Goal: Find specific page/section: Find specific page/section

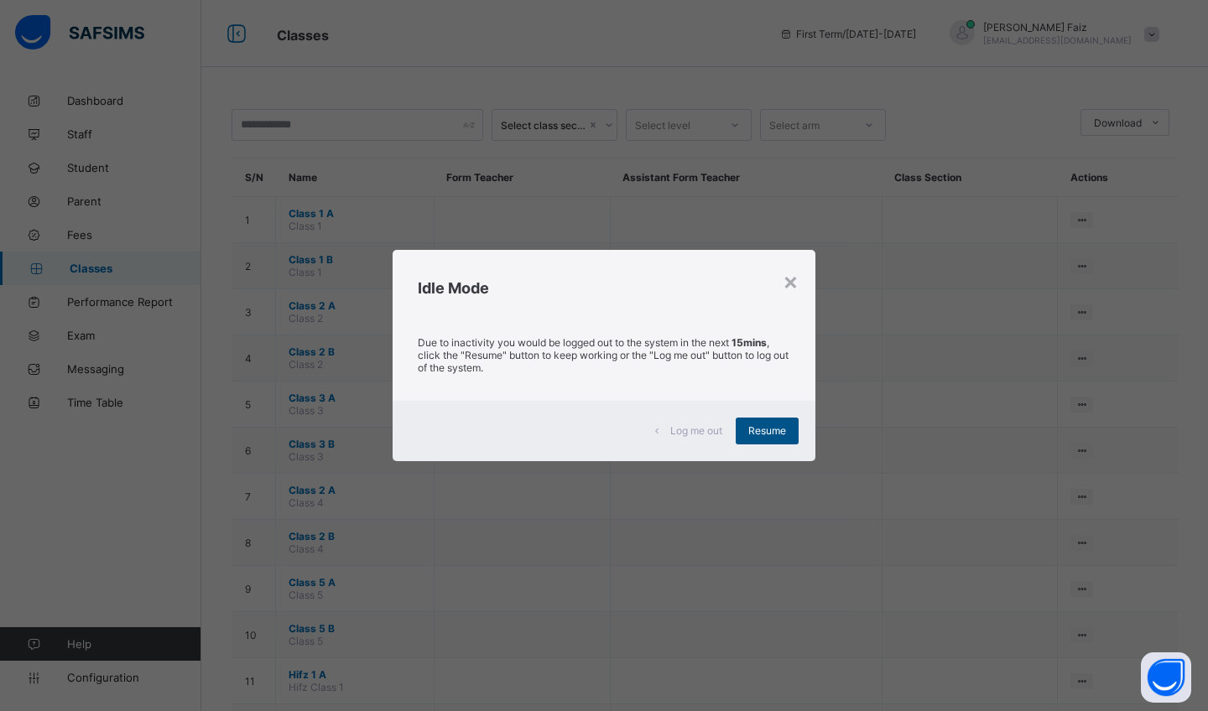
click at [776, 423] on div "Resume" at bounding box center [767, 431] width 63 height 27
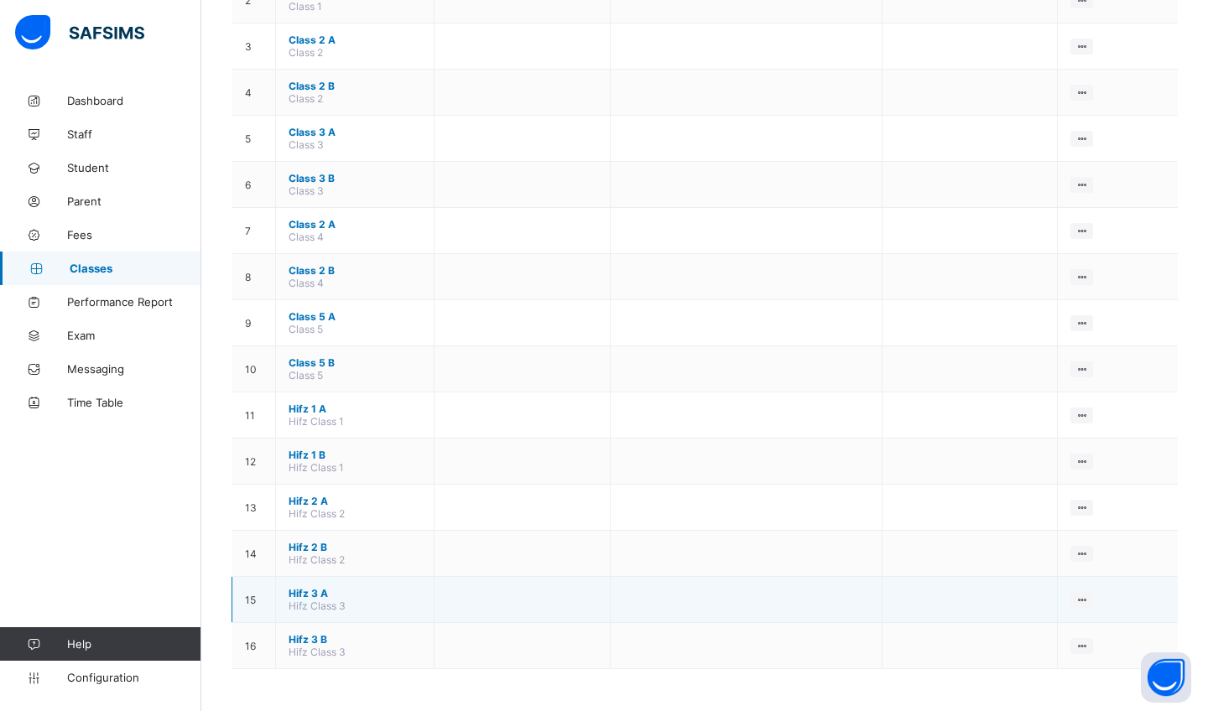
scroll to position [266, 0]
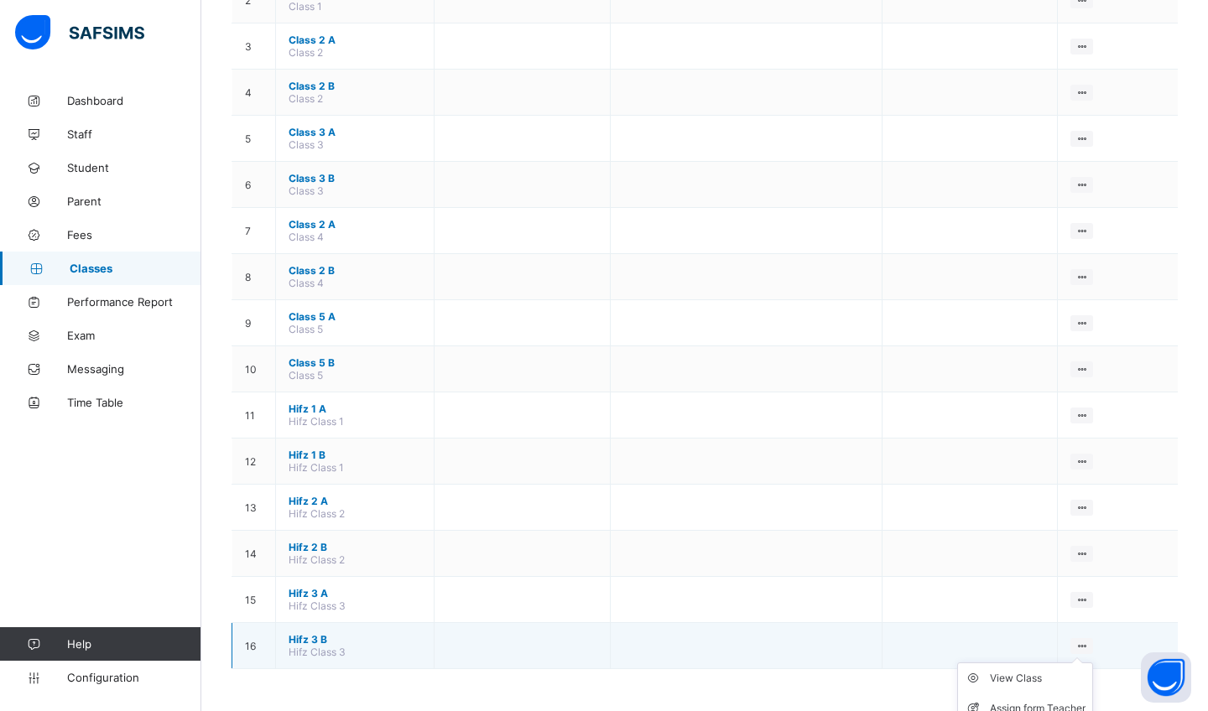
click at [1082, 663] on ul "View Class Assign form Teacher" at bounding box center [1025, 694] width 136 height 62
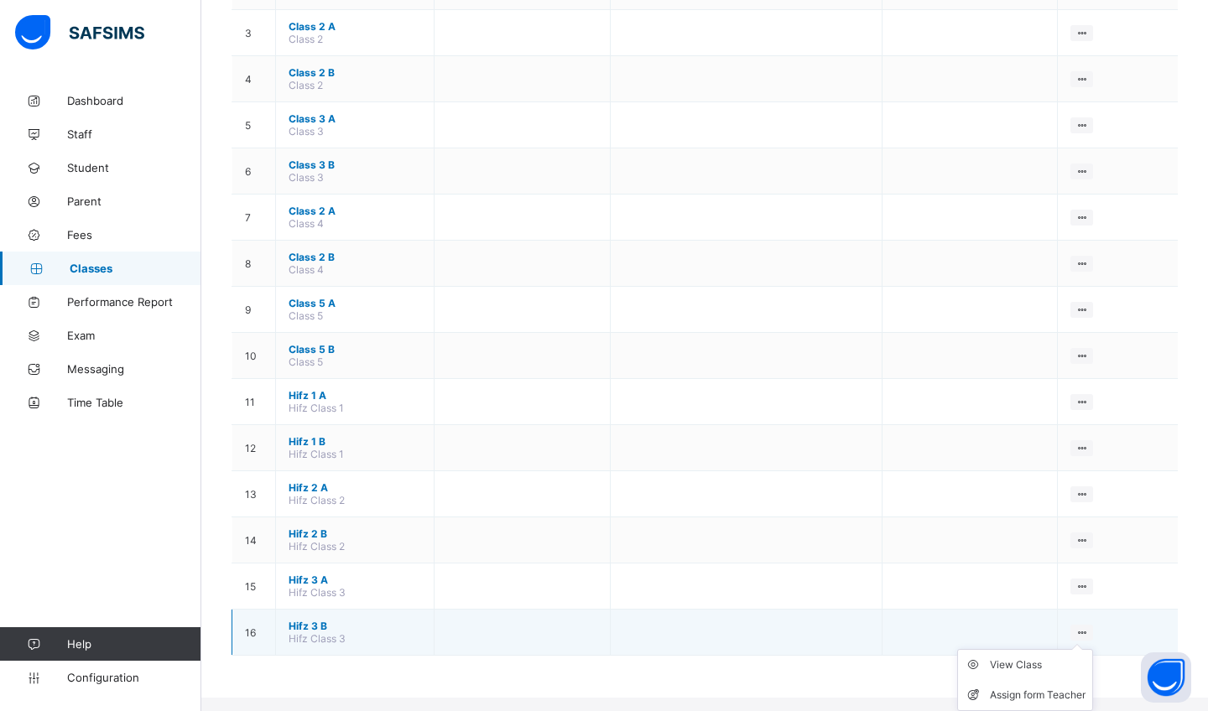
scroll to position [279, 0]
click at [1053, 662] on div "View Class" at bounding box center [1038, 665] width 96 height 17
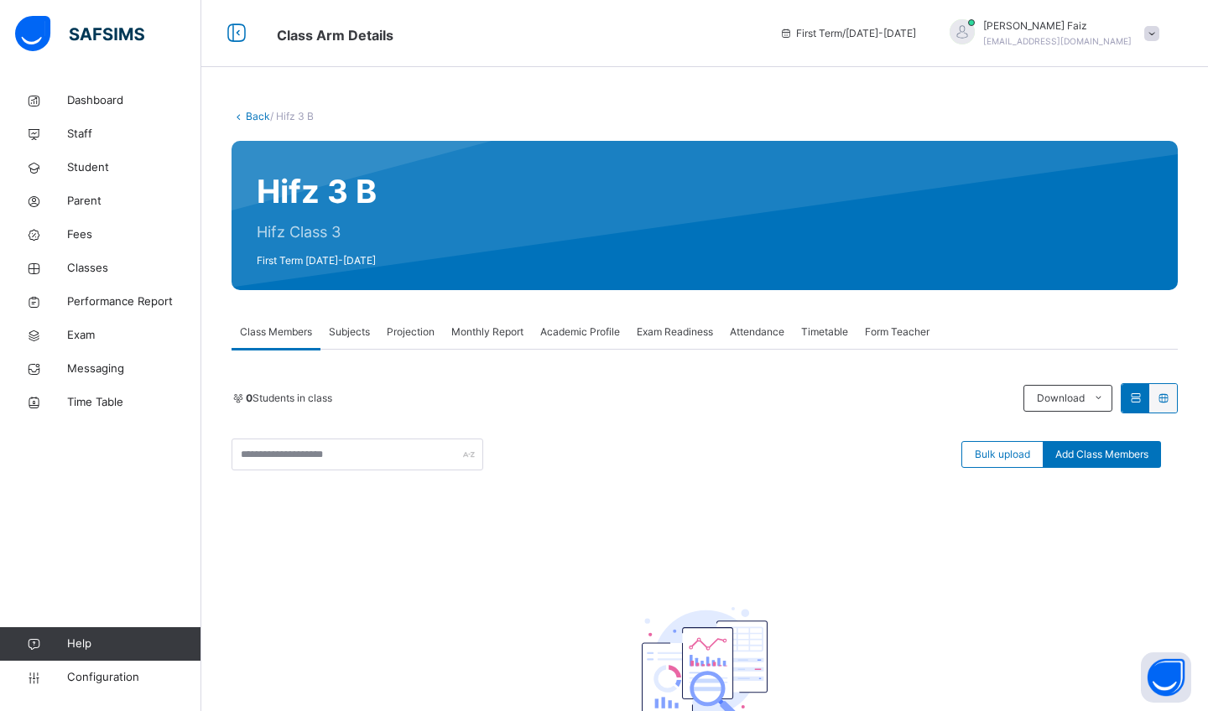
click at [248, 115] on link "Back" at bounding box center [258, 116] width 24 height 13
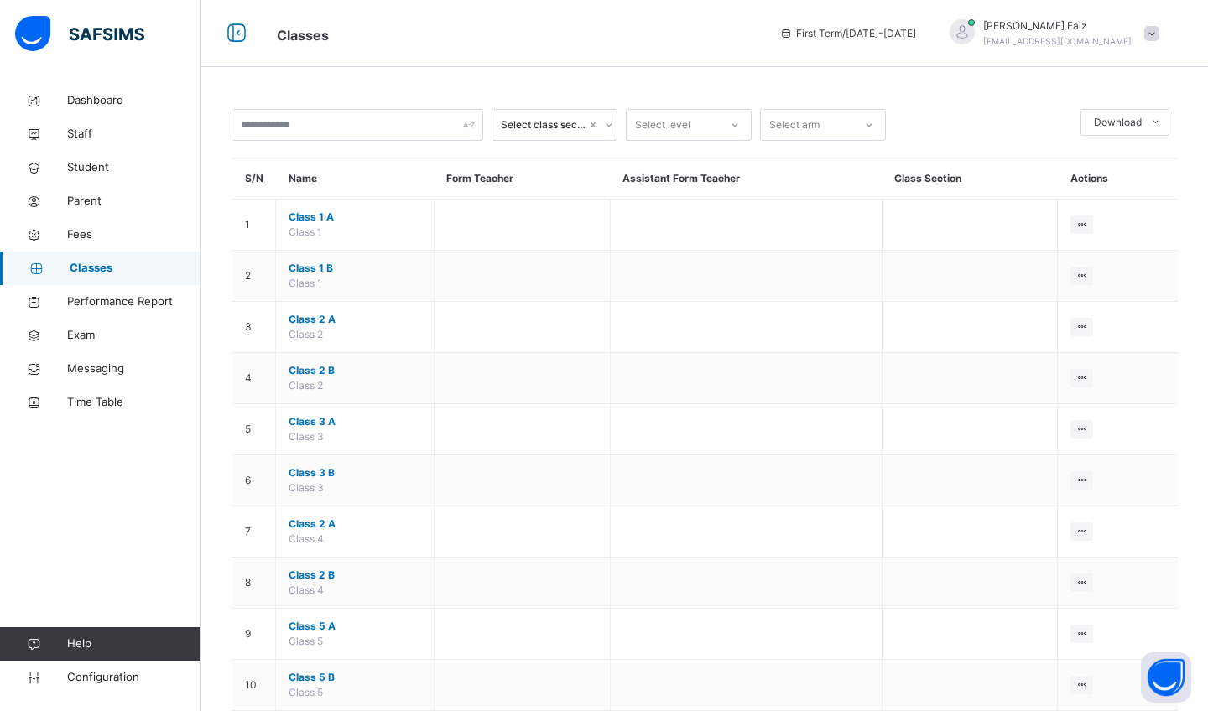
click at [468, 122] on div at bounding box center [358, 125] width 252 height 32
click at [559, 124] on div "Select class section" at bounding box center [544, 124] width 86 height 15
click at [695, 127] on div "Select level" at bounding box center [673, 125] width 92 height 26
click at [688, 352] on div "Hifz 3" at bounding box center [689, 362] width 124 height 29
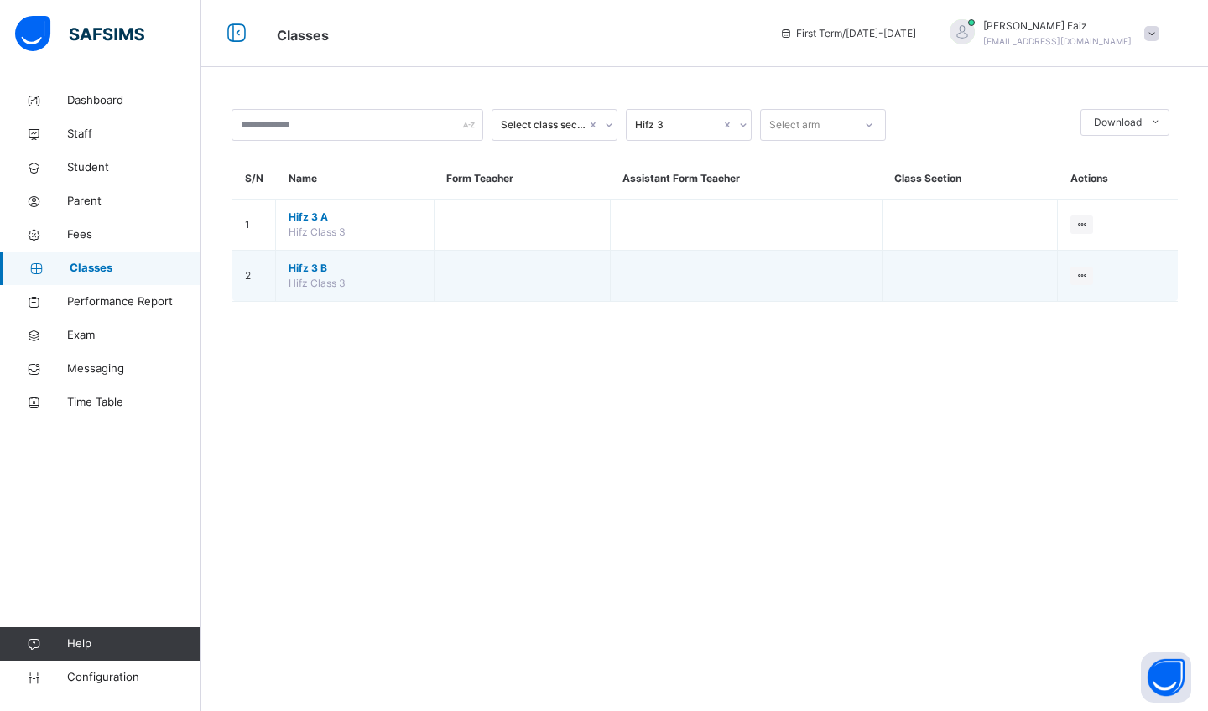
click at [921, 283] on td at bounding box center [970, 276] width 176 height 51
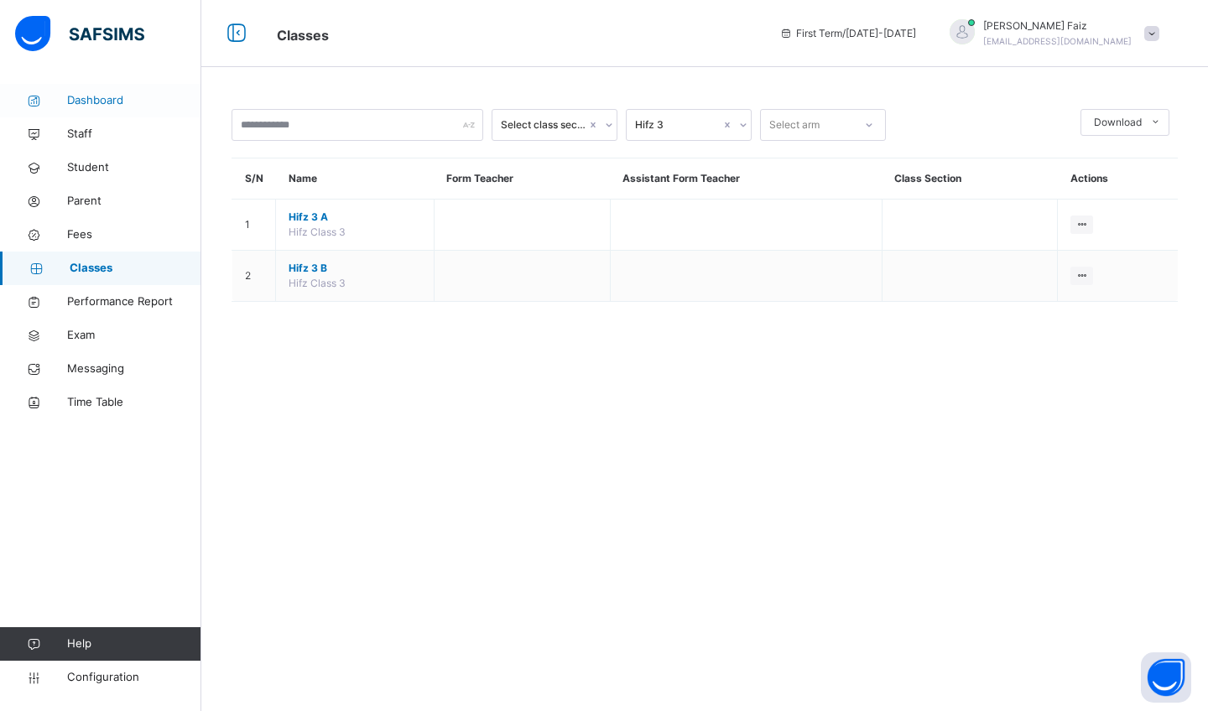
click at [103, 99] on span "Dashboard" at bounding box center [134, 100] width 134 height 17
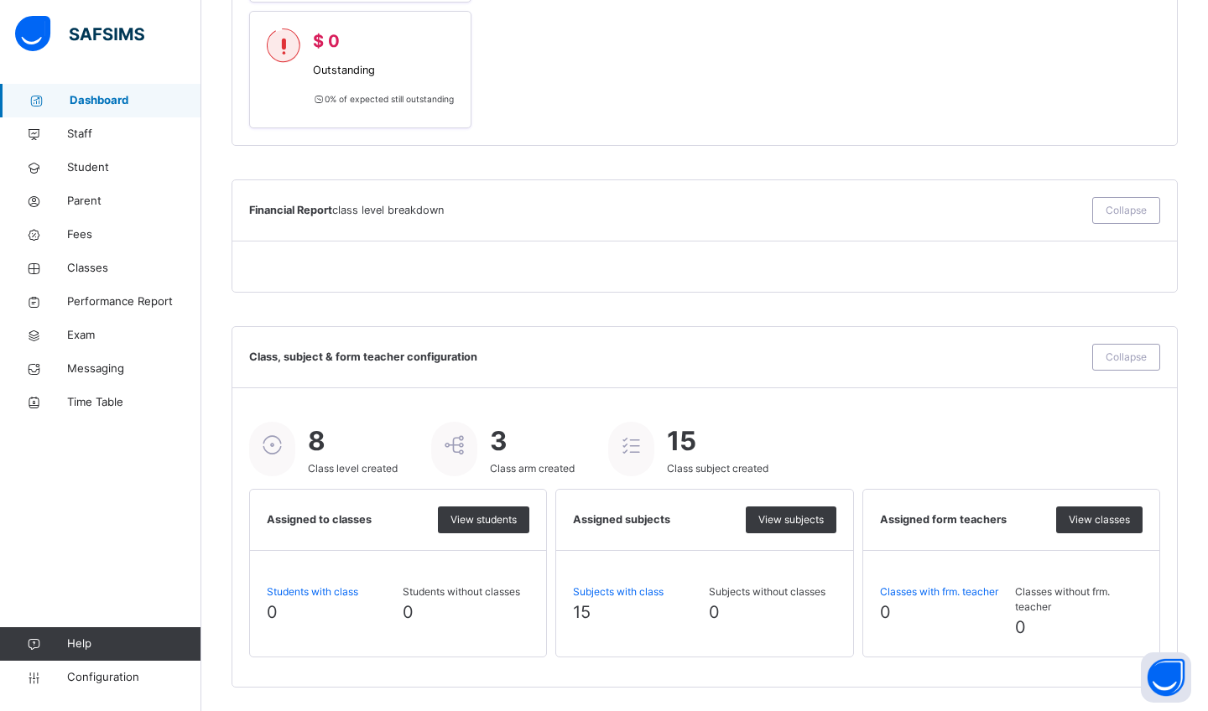
scroll to position [1084, 0]
